Goal: Obtain resource: Download file/media

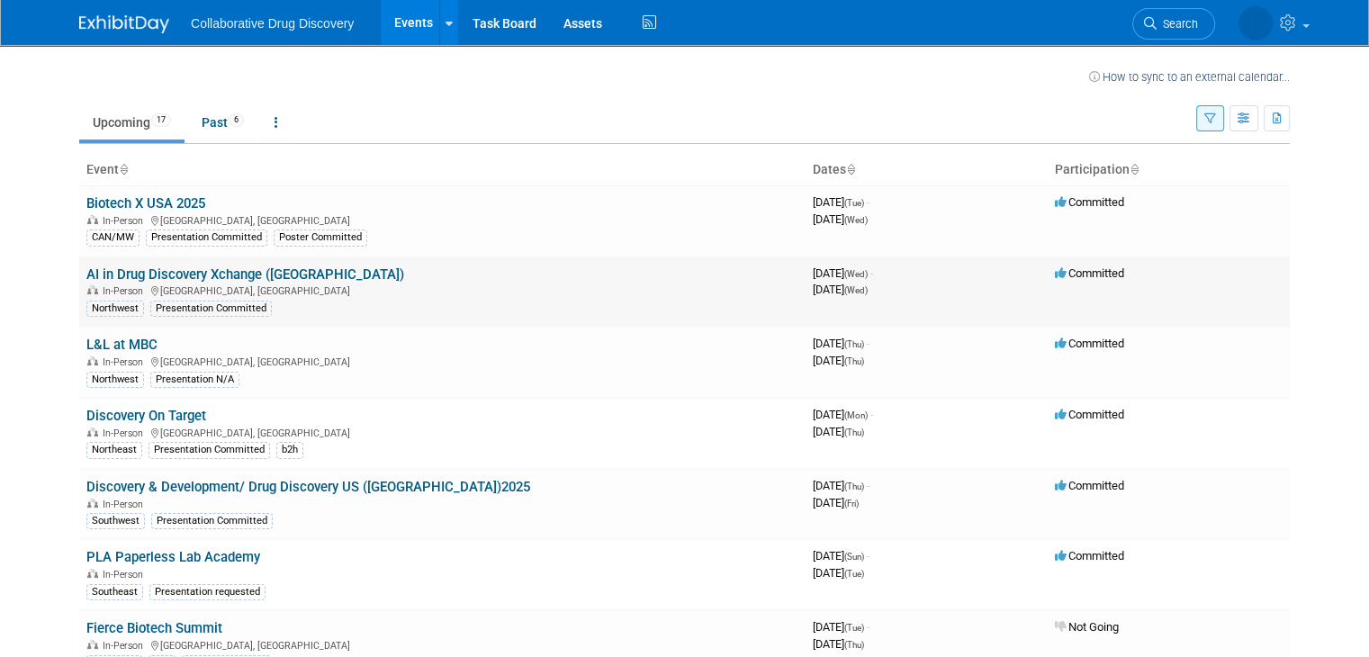
click at [348, 270] on link "AI in Drug Discovery Xchange ([GEOGRAPHIC_DATA])" at bounding box center [245, 274] width 318 height 16
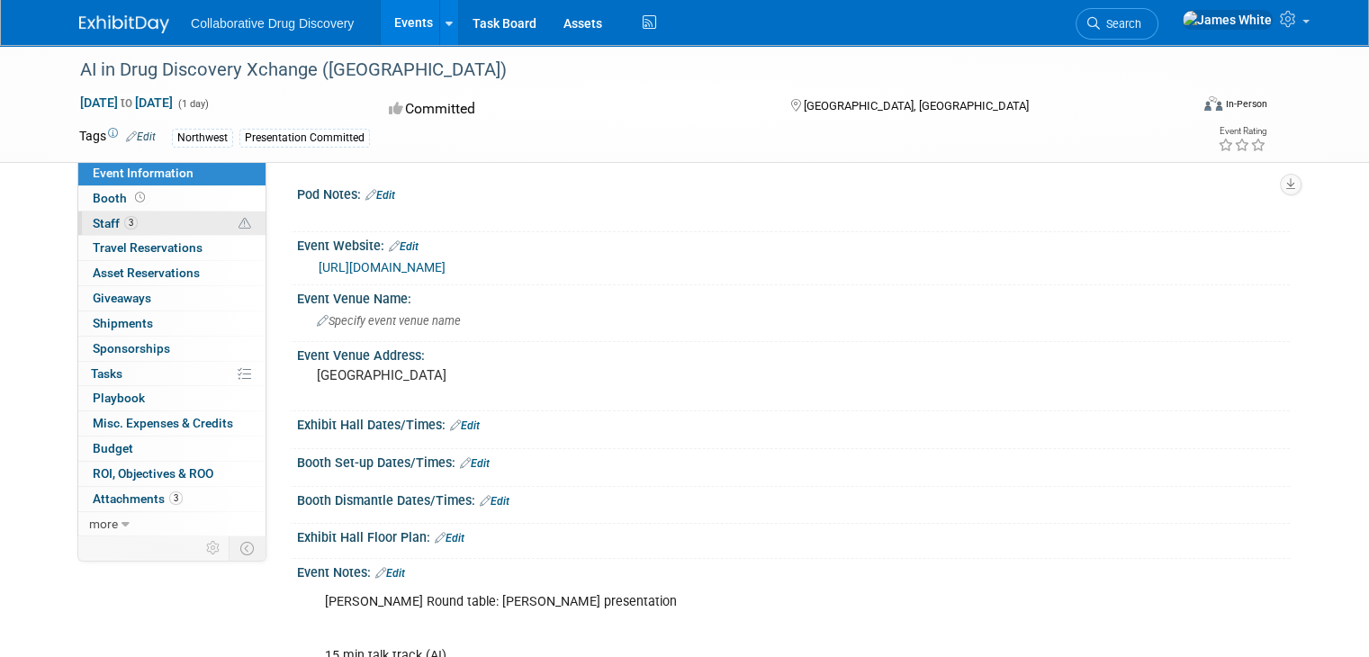
click at [155, 229] on link "3 Staff 3" at bounding box center [171, 223] width 187 height 24
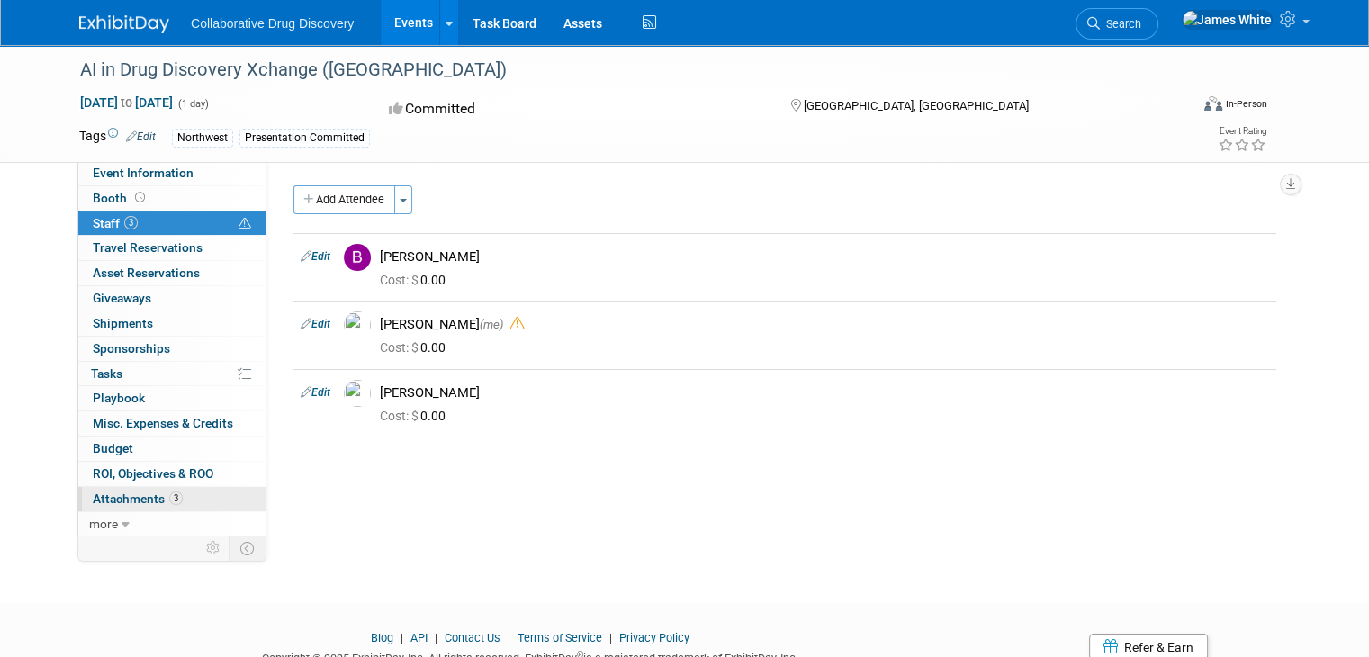
click at [126, 498] on span "Attachments 3" at bounding box center [138, 498] width 90 height 14
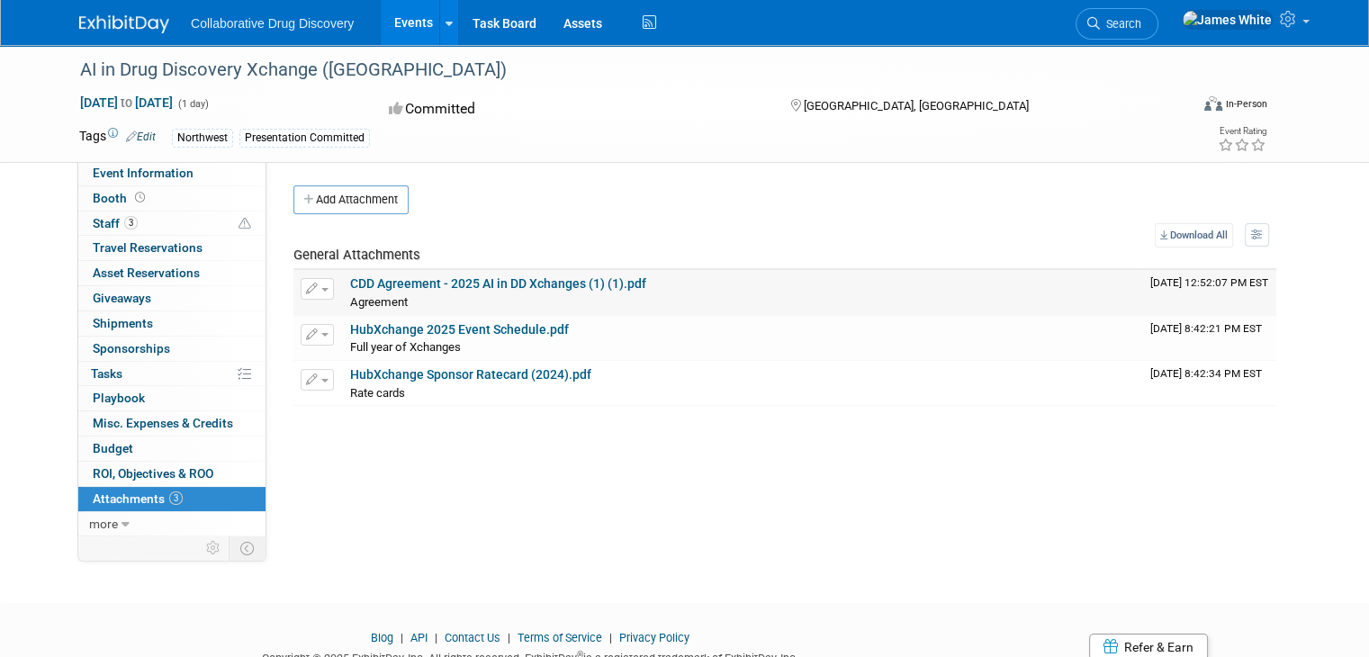
click at [532, 278] on link "CDD Agreement - 2025 AI in DD Xchanges (1) (1).pdf" at bounding box center [498, 283] width 296 height 14
